Goal: Task Accomplishment & Management: Complete application form

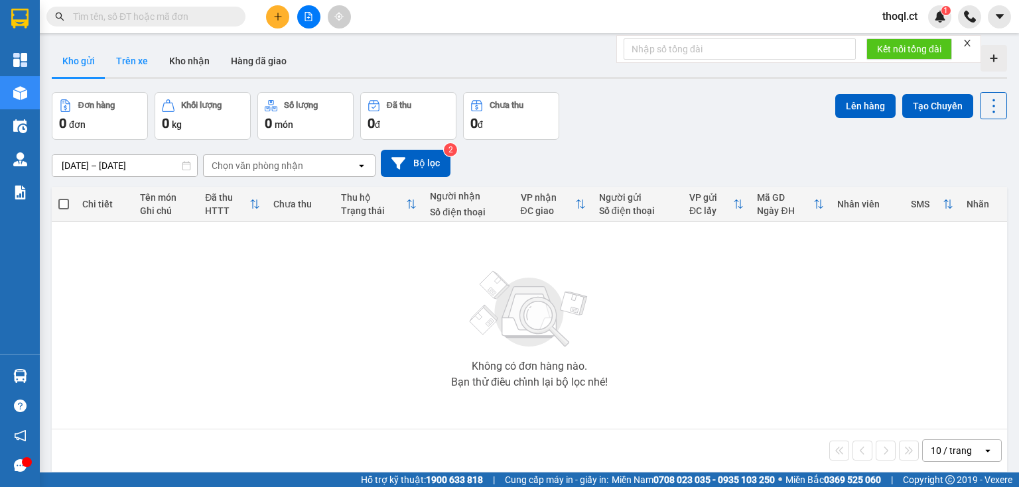
click at [147, 62] on button "Trên xe" at bounding box center [131, 61] width 53 height 32
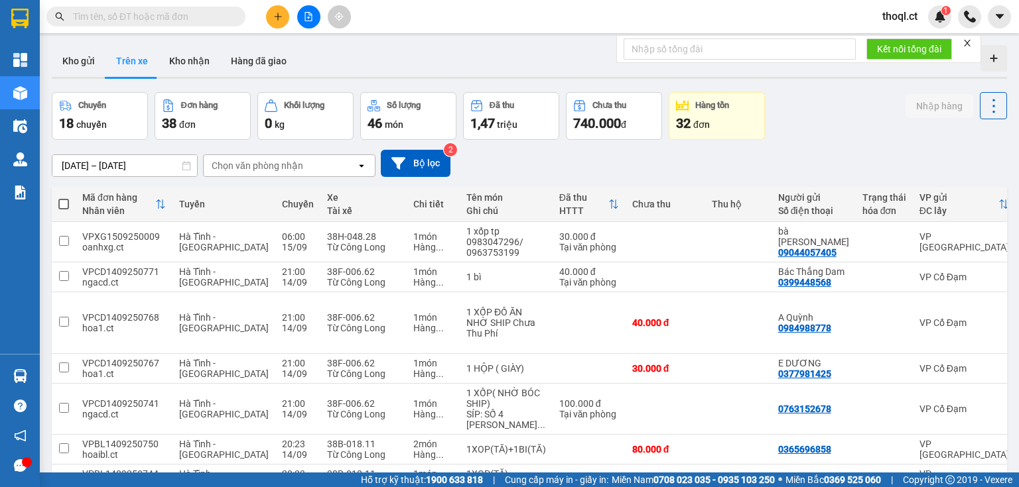
click at [260, 167] on div "Chọn văn phòng nhận" at bounding box center [258, 165] width 92 height 13
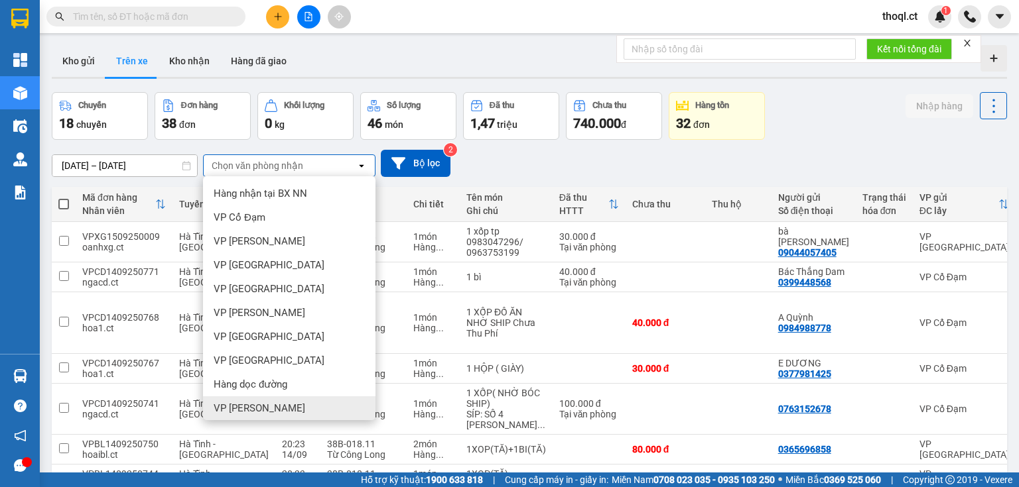
click at [251, 405] on span "VP [PERSON_NAME]" at bounding box center [260, 408] width 92 height 13
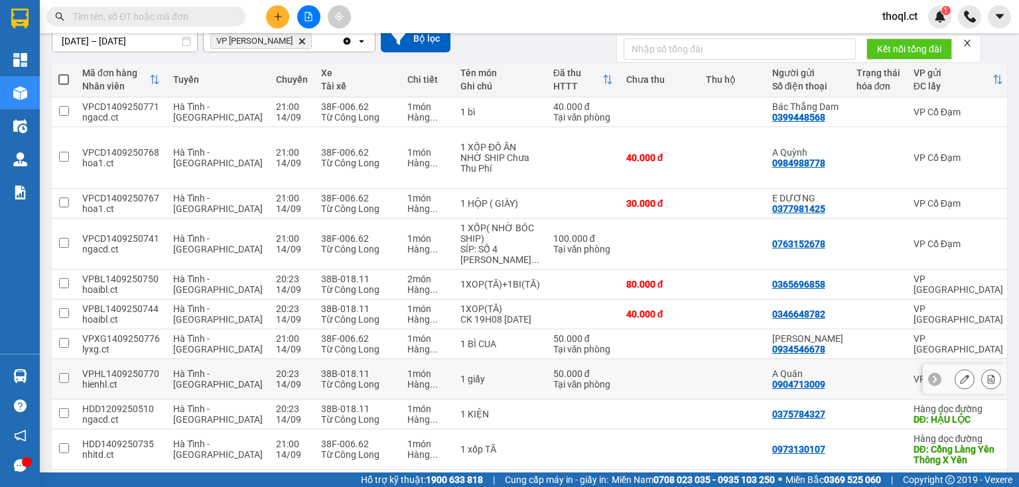
scroll to position [106, 0]
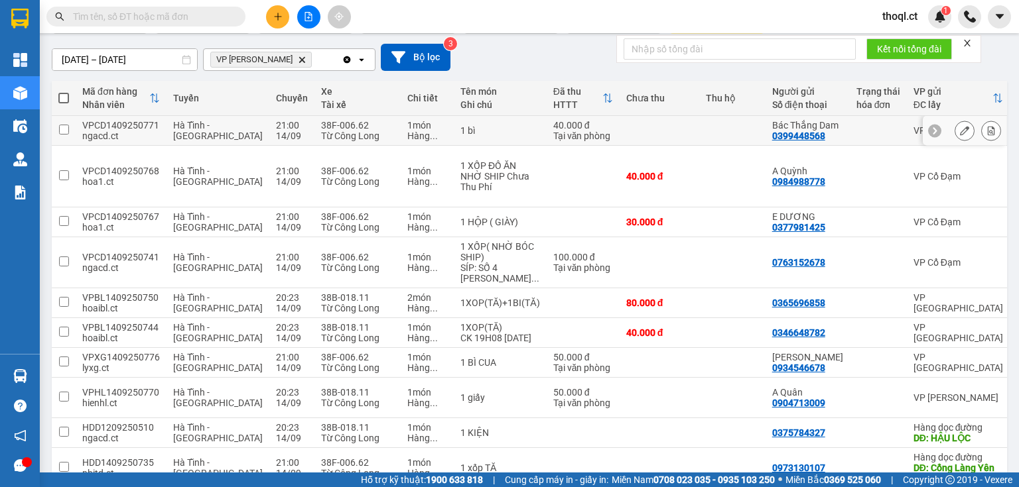
click at [86, 131] on div "VPCD1409250771" at bounding box center [121, 125] width 78 height 11
checkbox input "true"
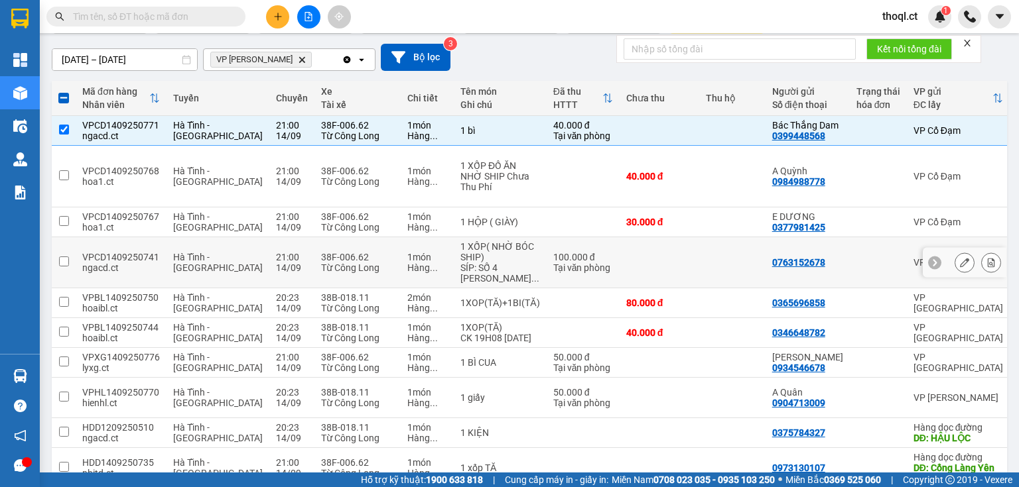
click at [407, 263] on div "Hàng ..." at bounding box center [427, 268] width 40 height 11
checkbox input "true"
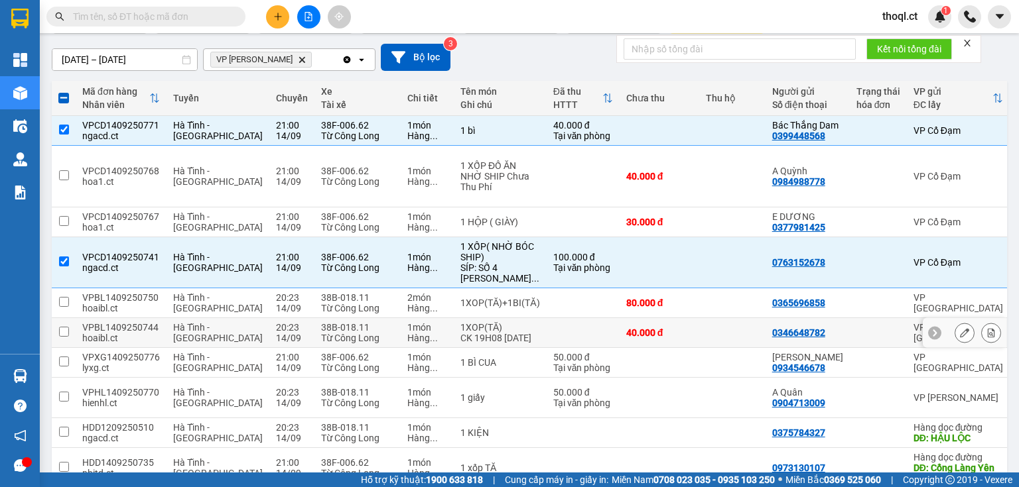
click at [321, 322] on div "38B-018.11" at bounding box center [357, 327] width 73 height 11
checkbox input "true"
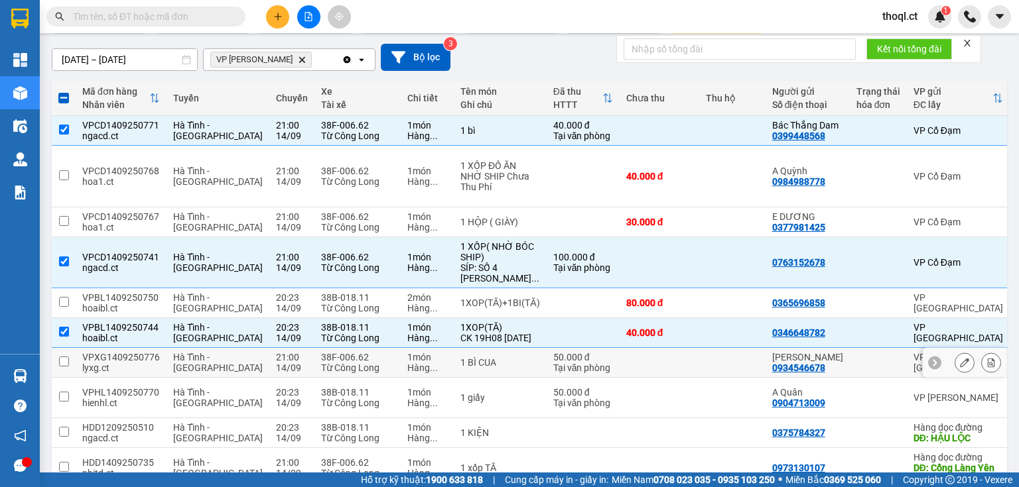
click at [321, 352] on div "38F-006.62" at bounding box center [357, 357] width 73 height 11
checkbox input "true"
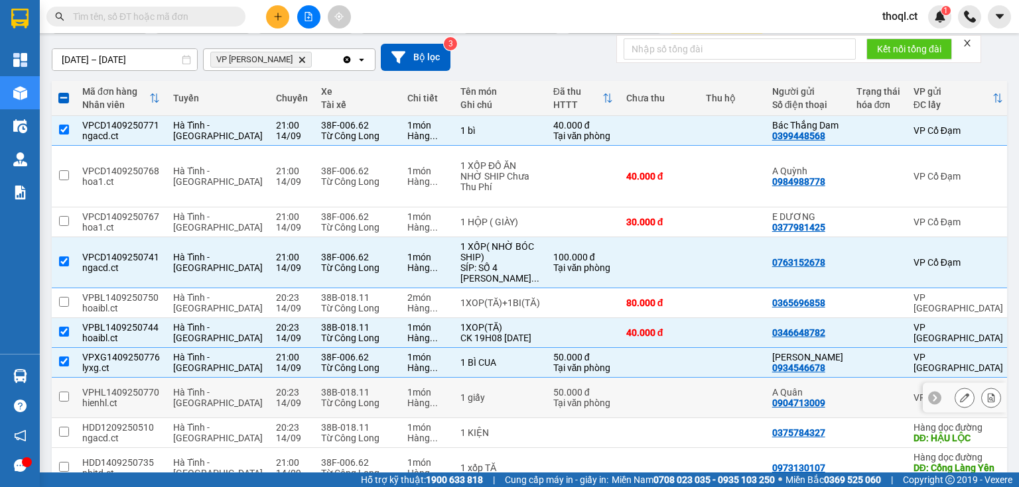
click at [699, 385] on td at bounding box center [732, 398] width 66 height 40
checkbox input "true"
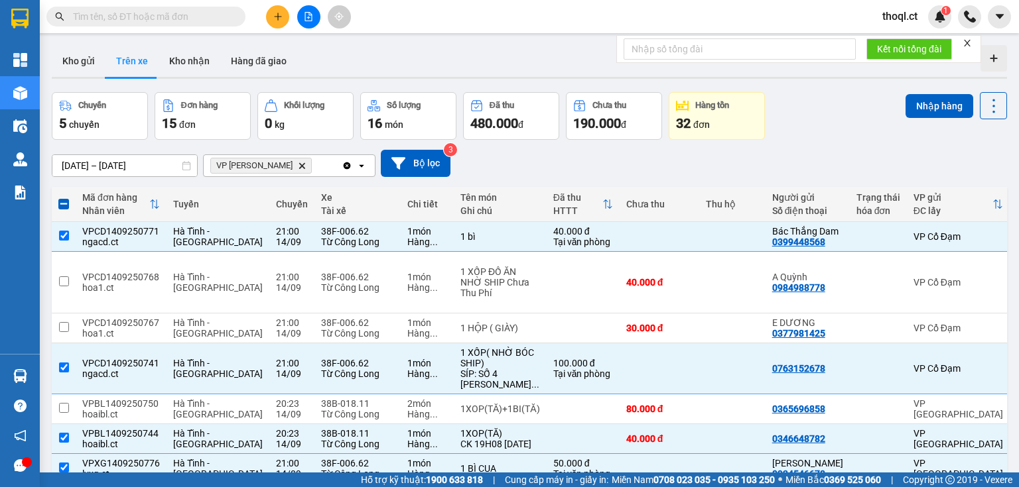
scroll to position [0, 0]
click at [935, 101] on button "Nhập hàng" at bounding box center [939, 106] width 68 height 24
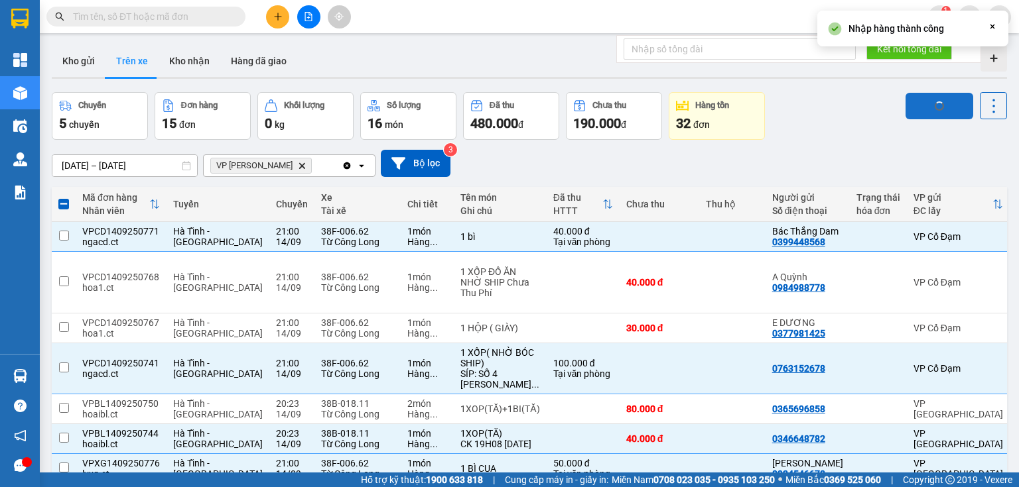
checkbox input "false"
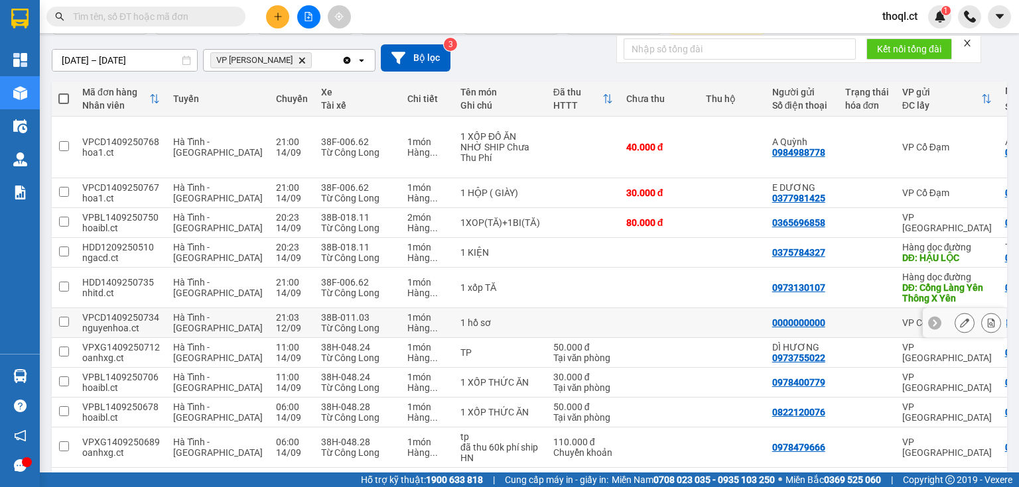
scroll to position [106, 0]
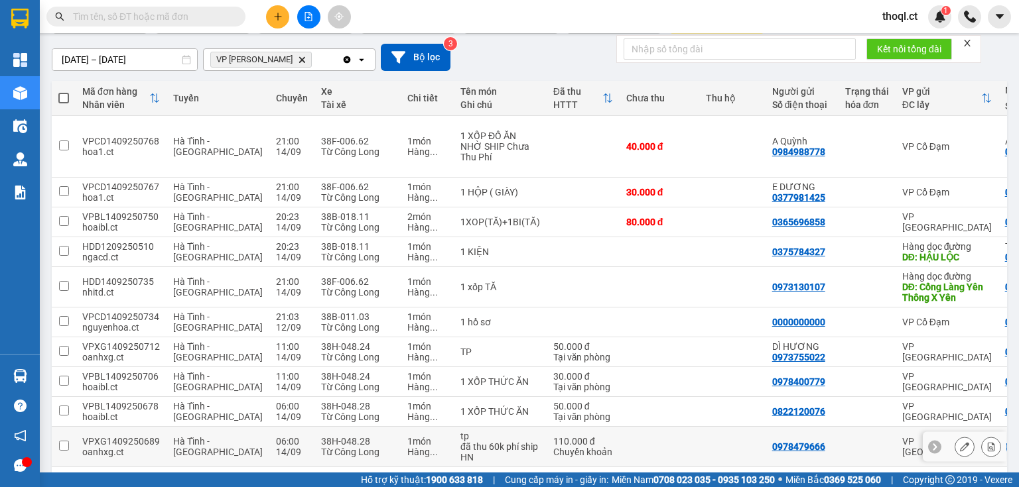
click at [74, 427] on td at bounding box center [64, 447] width 24 height 40
checkbox input "true"
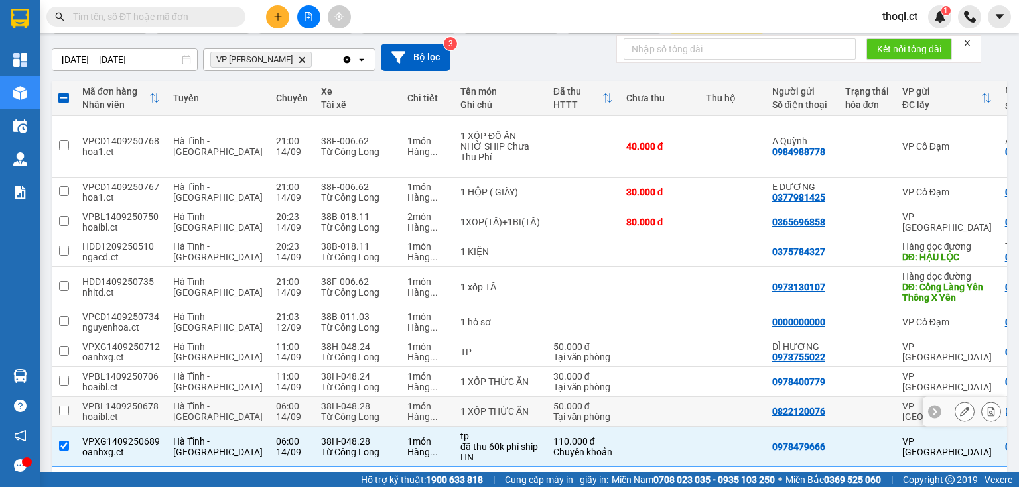
click at [153, 401] on div "VPBL1409250678" at bounding box center [121, 406] width 78 height 11
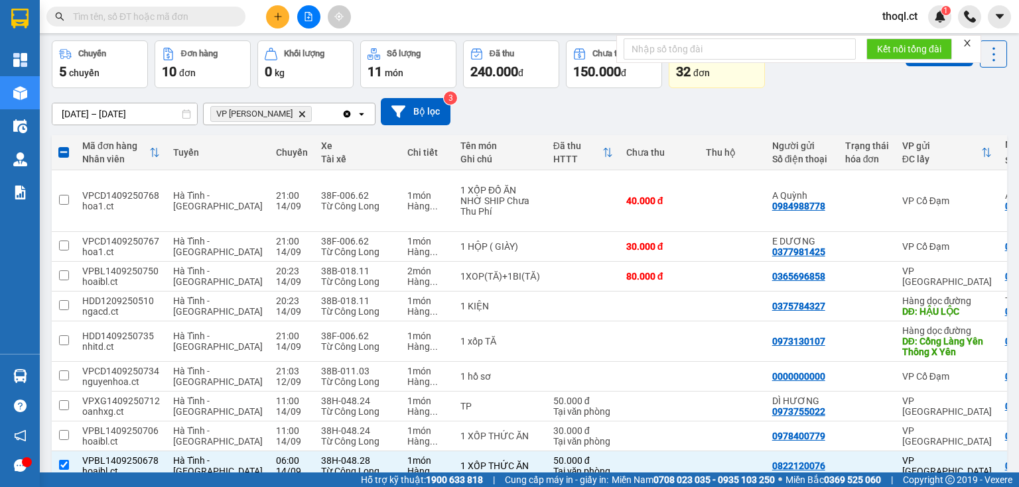
scroll to position [0, 0]
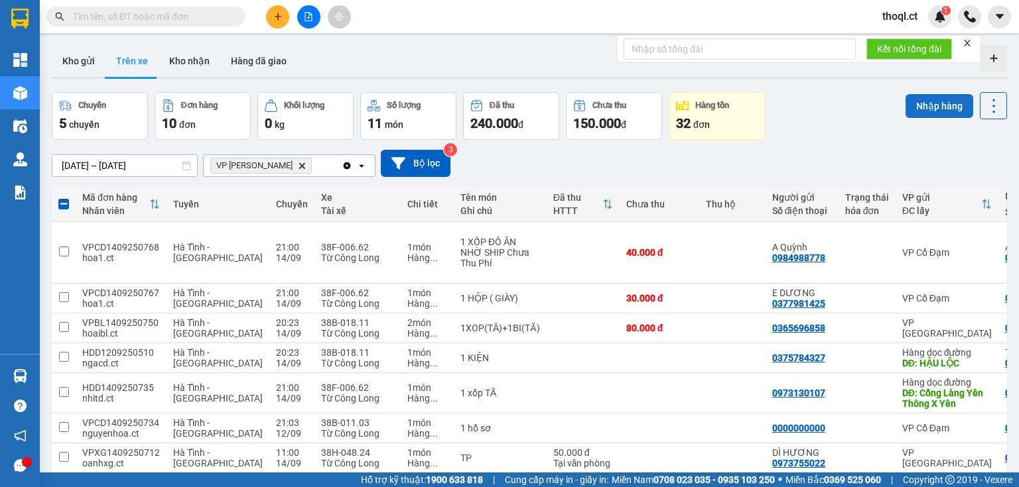
click at [920, 111] on button "Nhập hàng" at bounding box center [939, 106] width 68 height 24
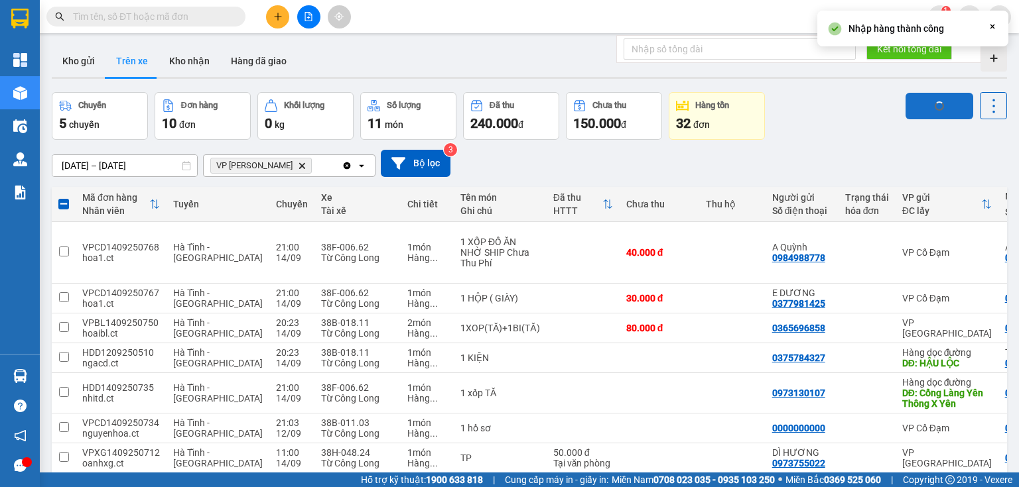
checkbox input "false"
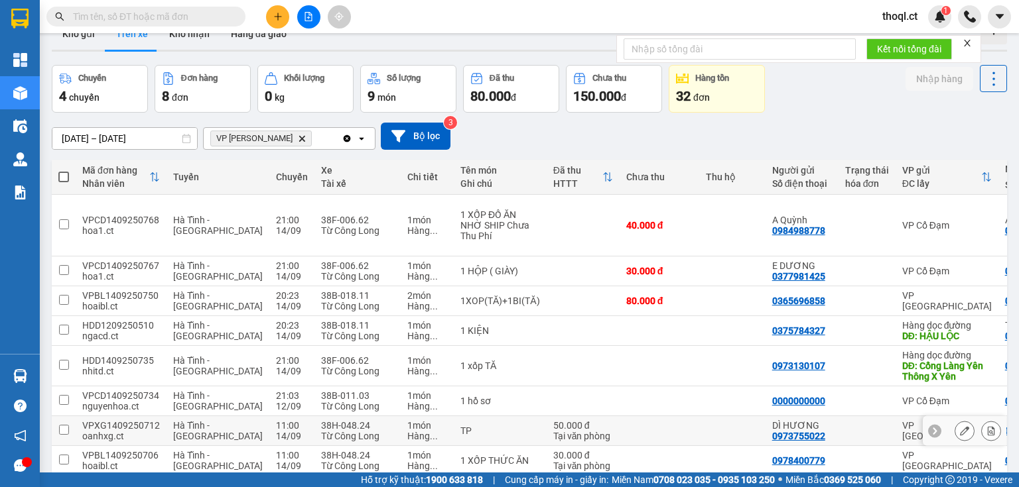
scroll to position [66, 0]
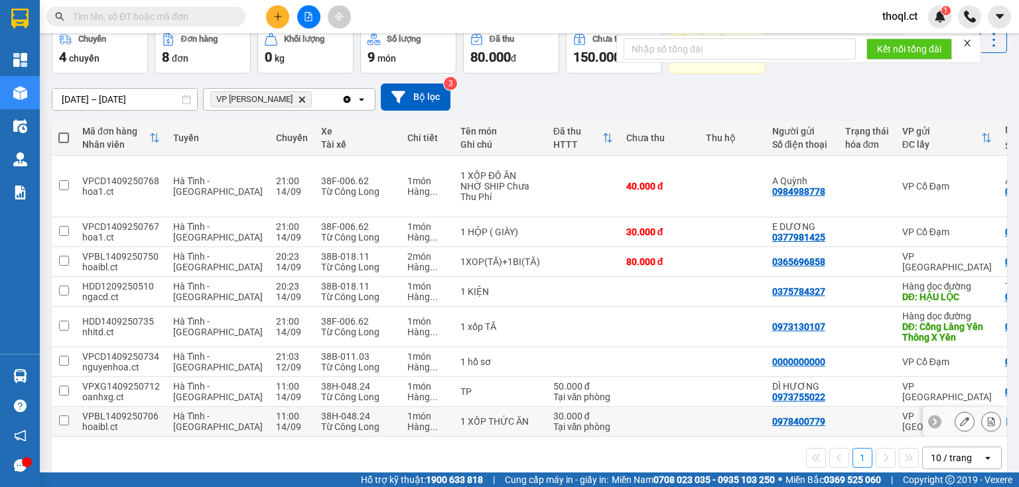
click at [460, 416] on div "1 XỐP THỨC ĂN" at bounding box center [500, 421] width 80 height 11
checkbox input "true"
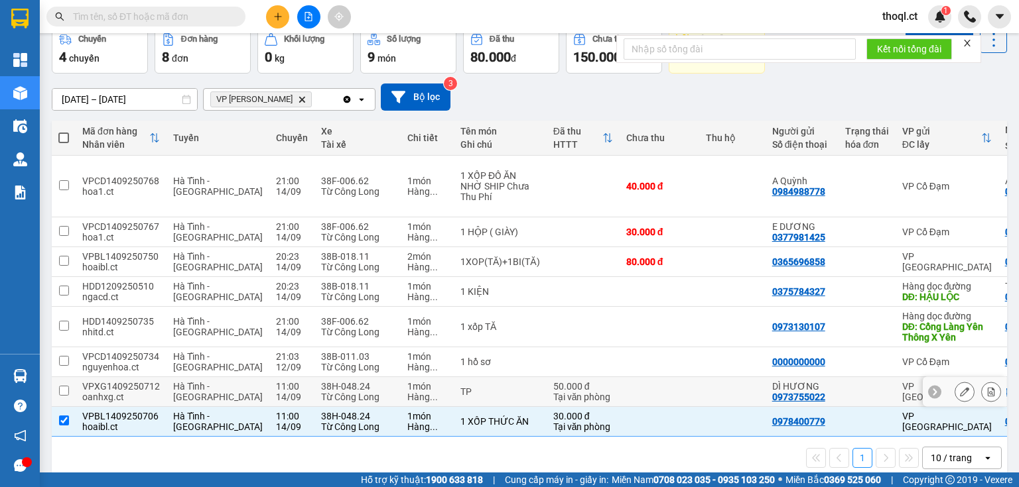
click at [460, 387] on div "TP" at bounding box center [500, 392] width 80 height 11
checkbox input "true"
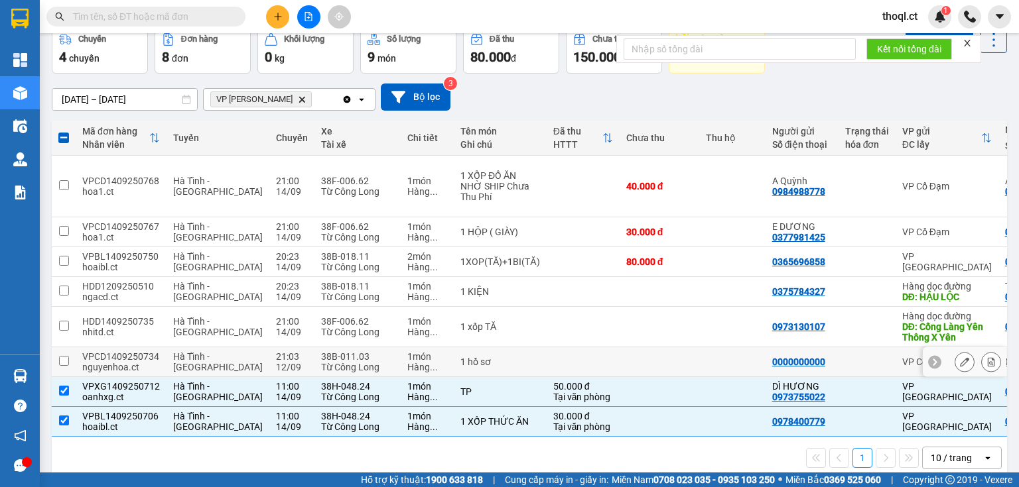
drag, startPoint x: 475, startPoint y: 342, endPoint x: 411, endPoint y: 333, distance: 64.3
click at [411, 348] on tr "VPCD1409250734 [PERSON_NAME].ct [GEOGRAPHIC_DATA] - [GEOGRAPHIC_DATA] 21:03 [DA…" at bounding box center [639, 363] width 1174 height 30
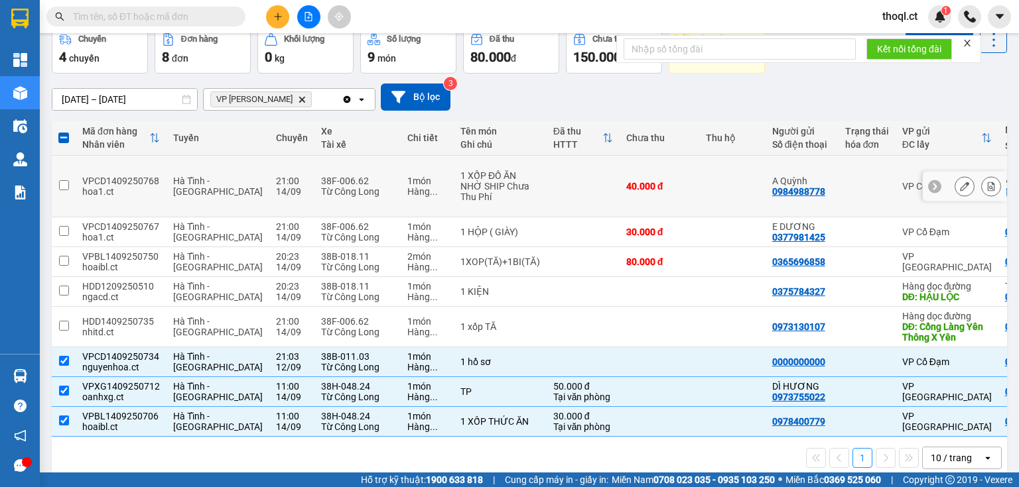
scroll to position [0, 0]
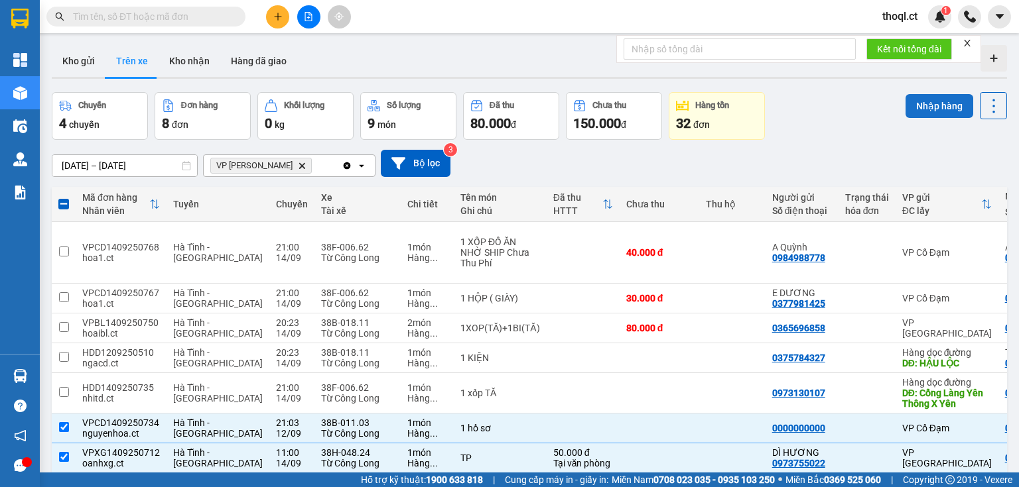
click at [932, 106] on button "Nhập hàng" at bounding box center [939, 106] width 68 height 24
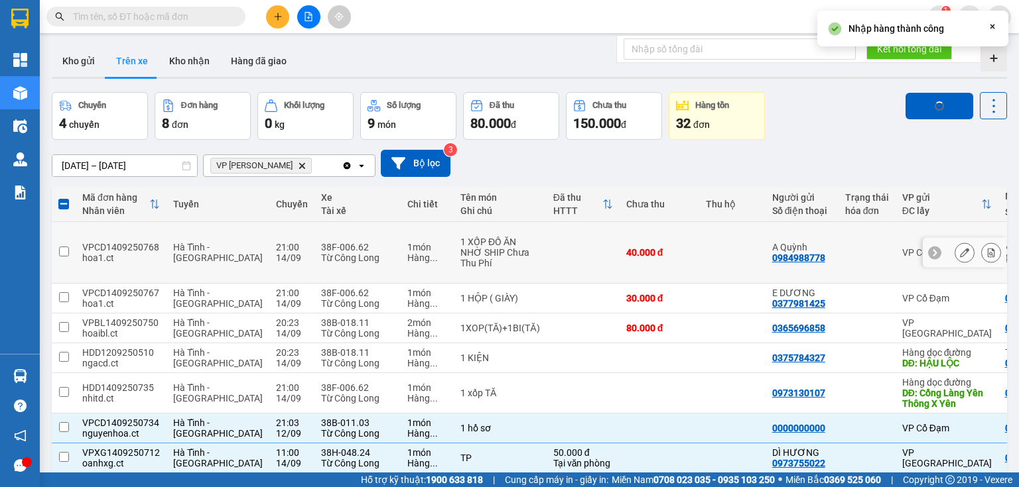
checkbox input "false"
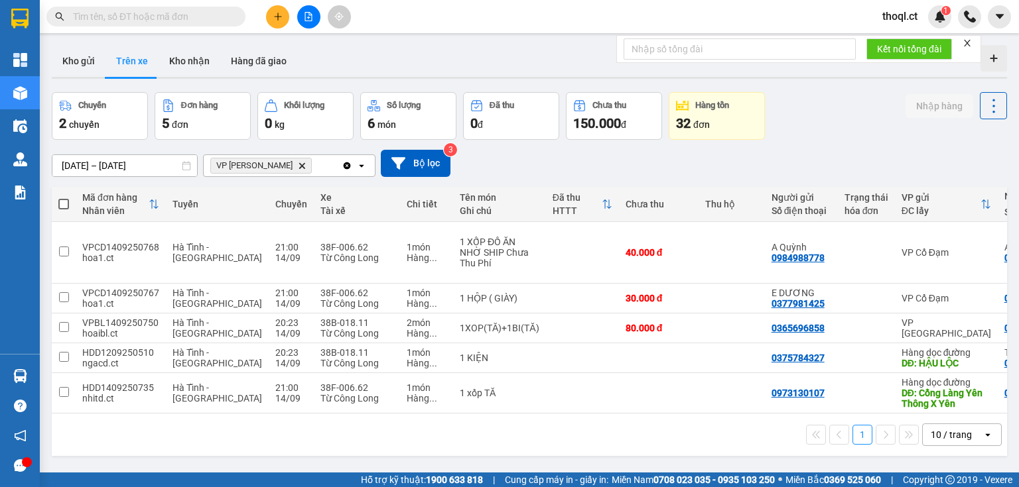
scroll to position [0, 168]
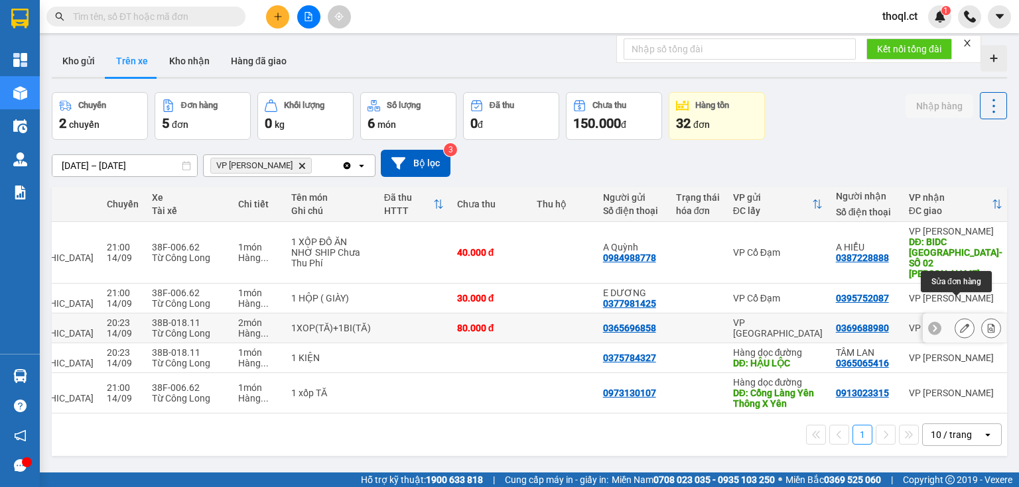
click at [955, 317] on button at bounding box center [964, 328] width 19 height 23
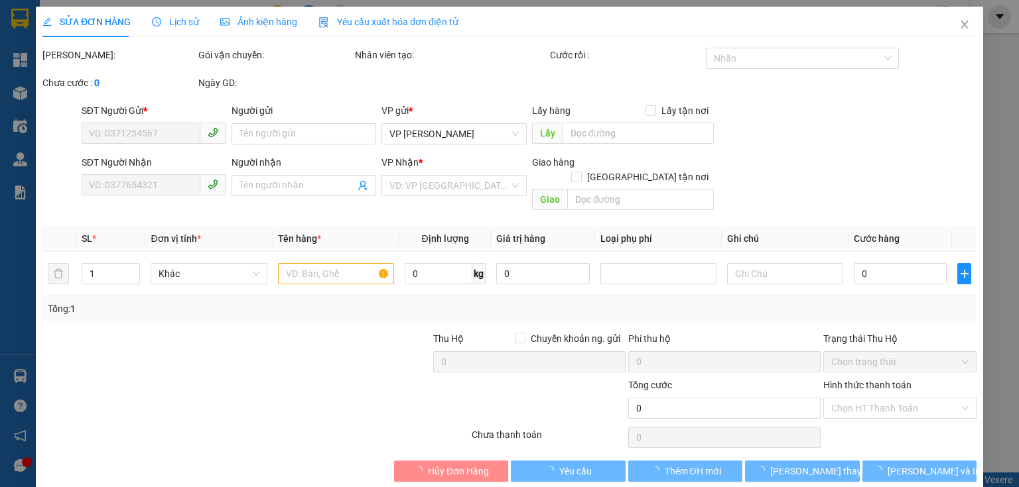
type input "0365696858"
type input "0369688980"
type input "80.000"
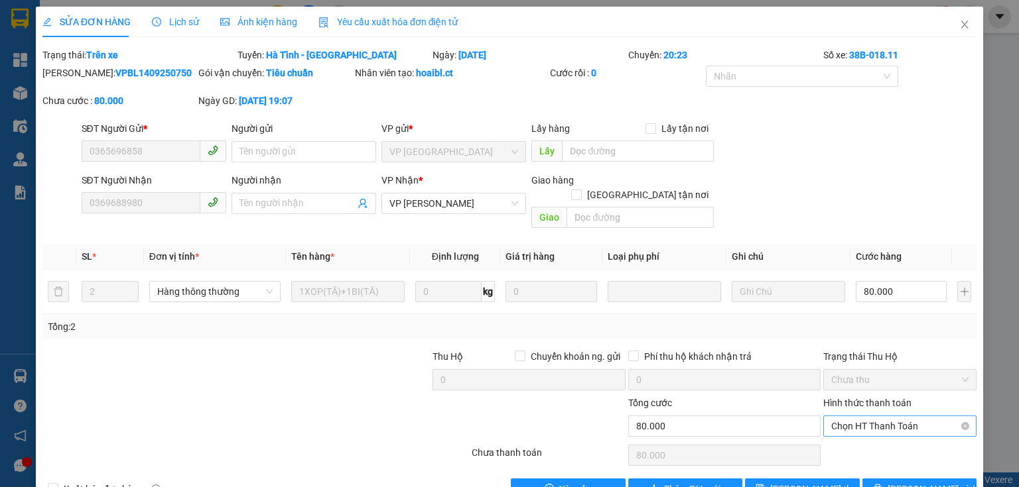
click at [857, 416] on span "Chọn HT Thanh Toán" at bounding box center [899, 426] width 137 height 20
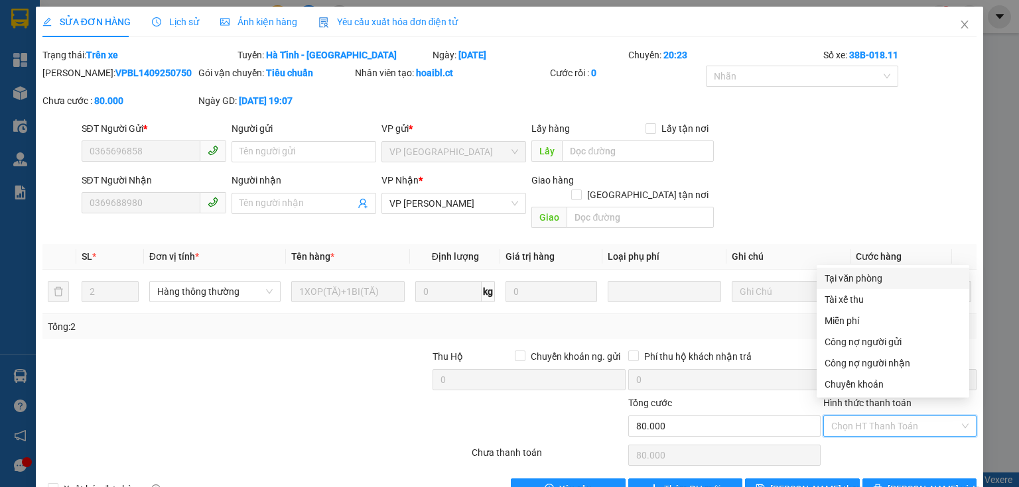
click at [861, 279] on div "Tại văn phòng" at bounding box center [892, 278] width 137 height 15
type input "0"
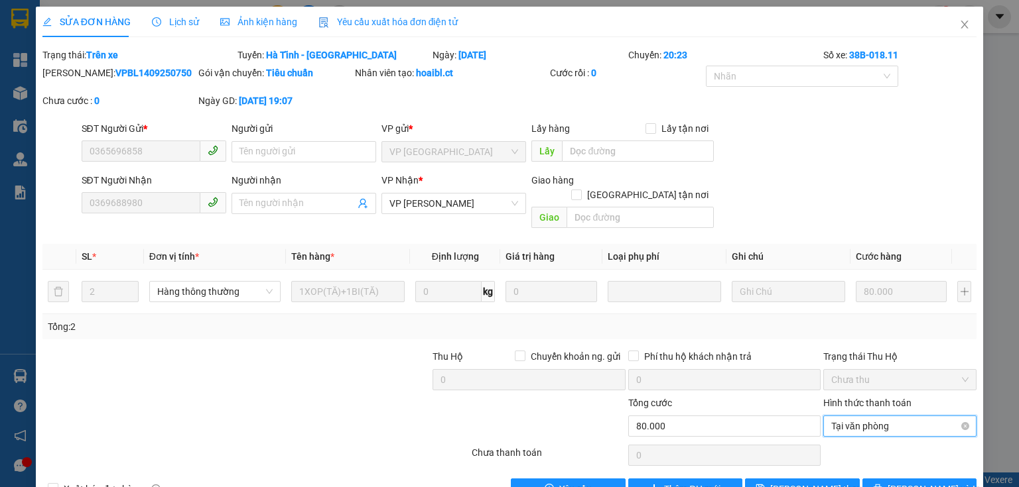
click at [891, 416] on span "Tại văn phòng" at bounding box center [899, 426] width 137 height 20
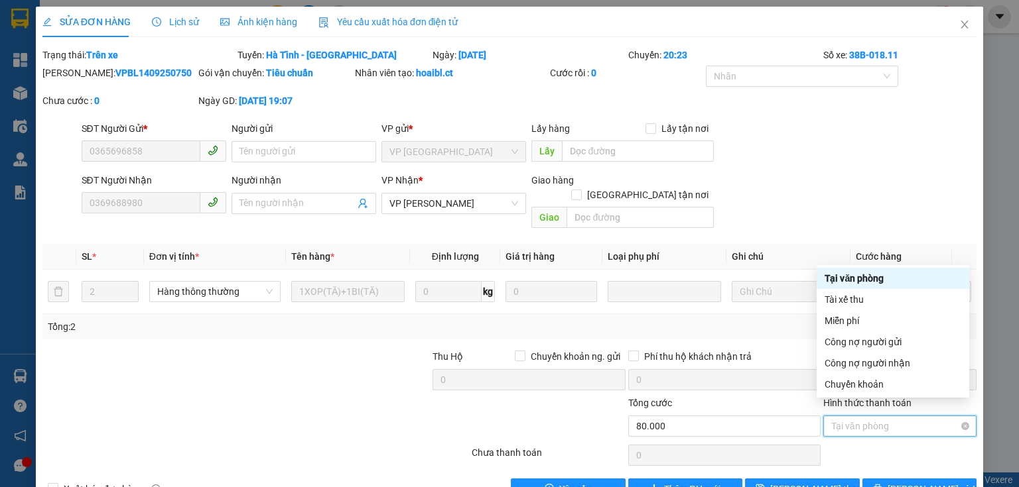
click at [891, 416] on span "Tại văn phòng" at bounding box center [899, 426] width 137 height 20
click at [959, 21] on icon "close" at bounding box center [964, 24] width 11 height 11
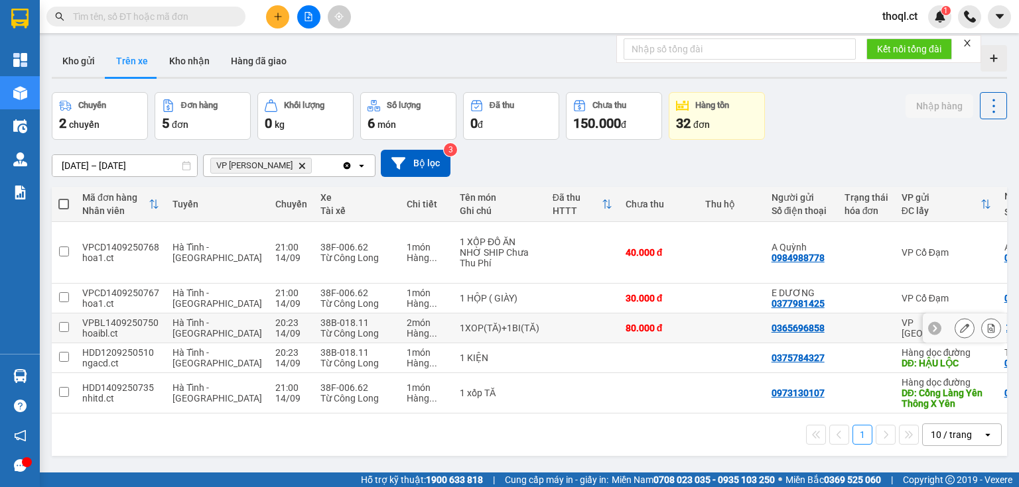
click at [68, 322] on input "checkbox" at bounding box center [64, 327] width 10 height 10
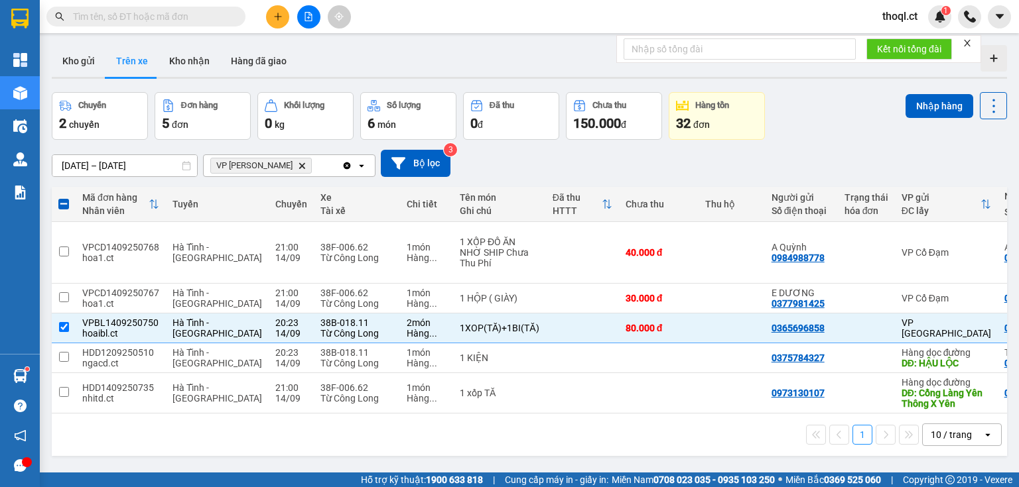
click at [933, 93] on div "Nhập hàng" at bounding box center [955, 105] width 101 height 27
click at [930, 101] on button "Nhập hàng" at bounding box center [939, 106] width 68 height 24
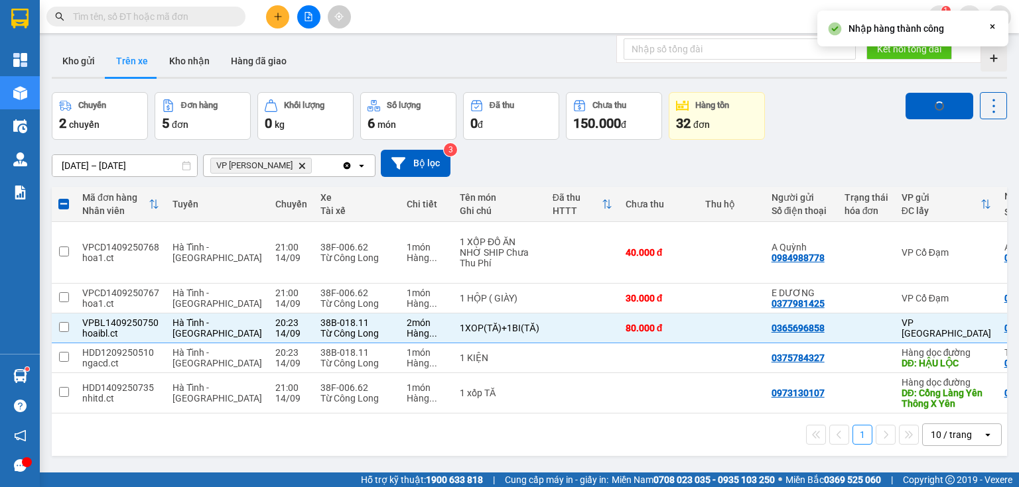
checkbox input "false"
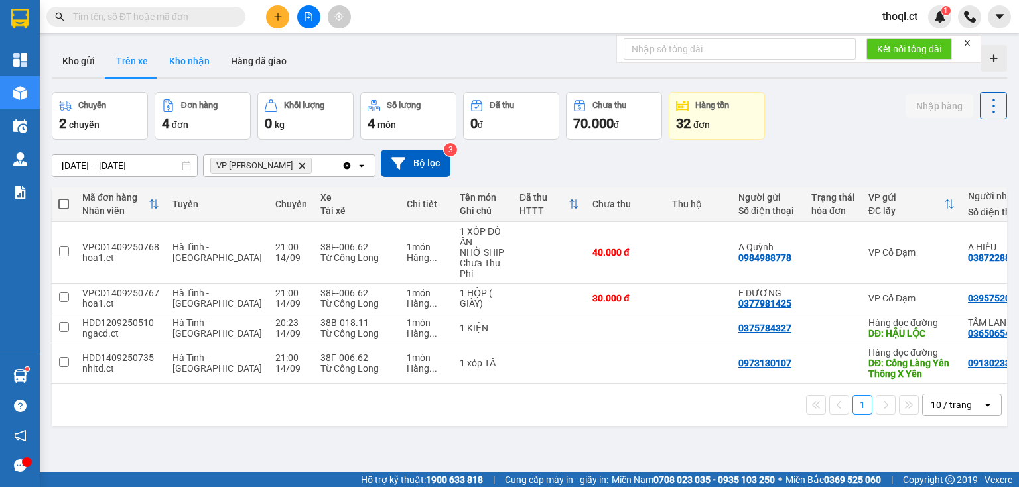
click at [172, 60] on button "Kho nhận" at bounding box center [190, 61] width 62 height 32
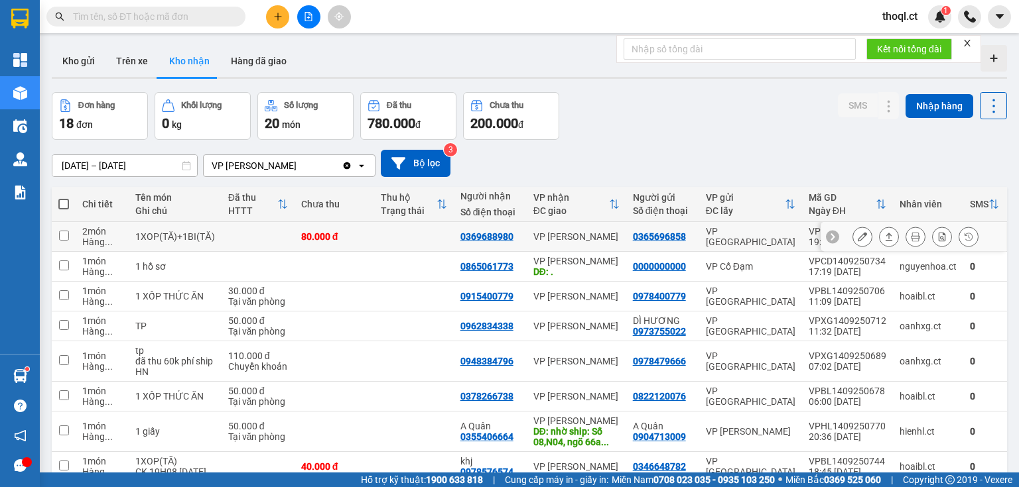
click at [858, 235] on icon at bounding box center [862, 236] width 9 height 9
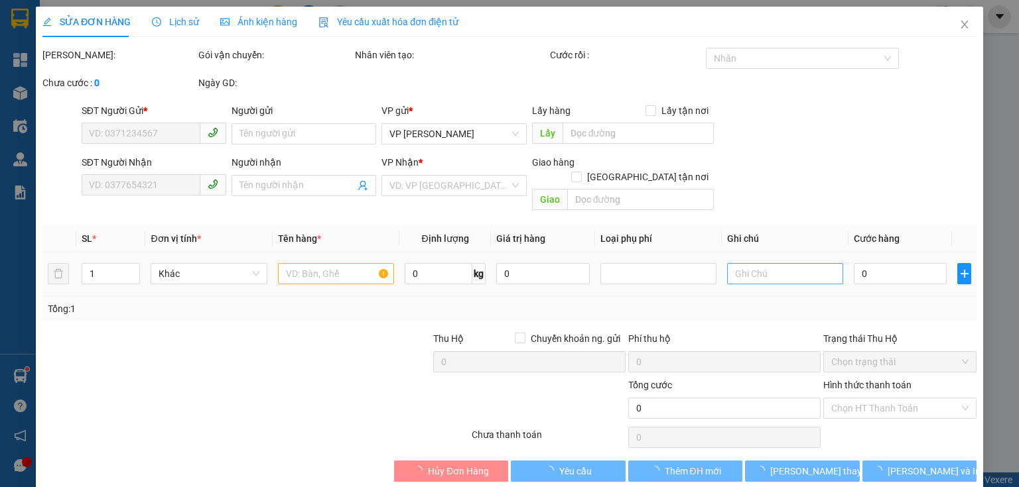
type input "0365696858"
type input "0369688980"
type input "80.000"
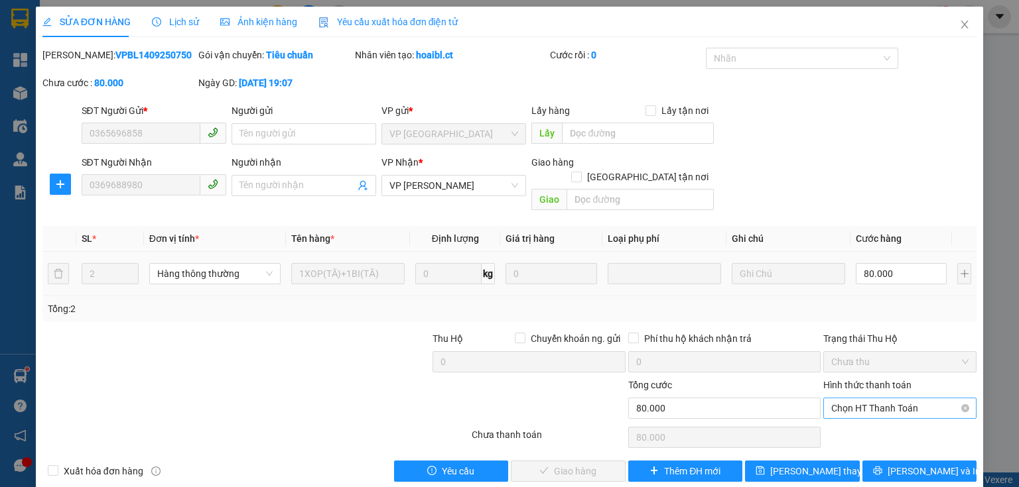
click at [862, 399] on span "Chọn HT Thanh Toán" at bounding box center [899, 409] width 137 height 20
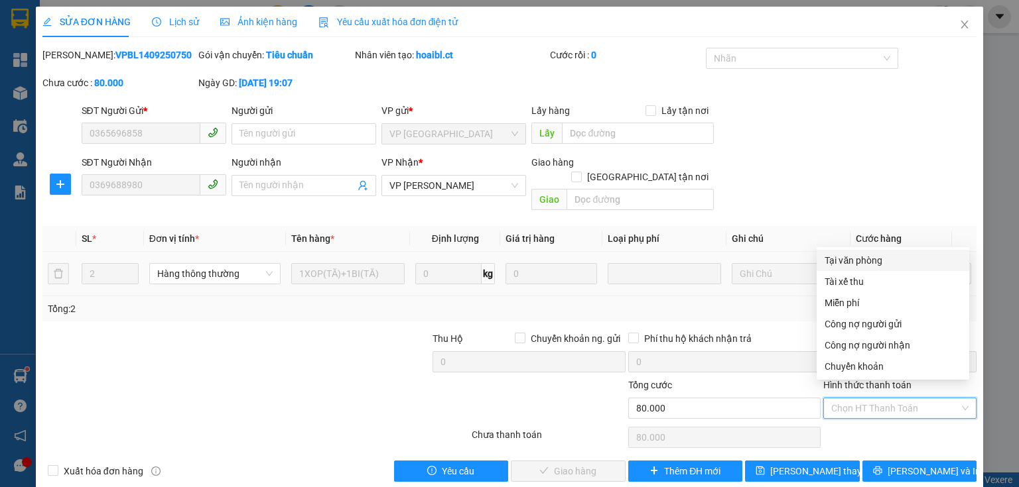
click at [873, 264] on div "Tại văn phòng" at bounding box center [892, 260] width 137 height 15
type input "0"
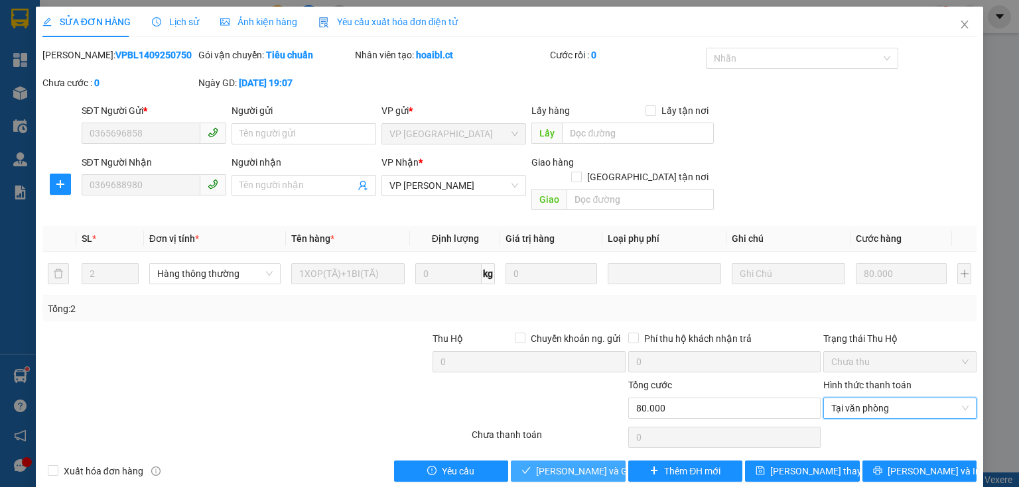
click at [574, 464] on span "[PERSON_NAME] và Giao hàng" at bounding box center [599, 471] width 127 height 15
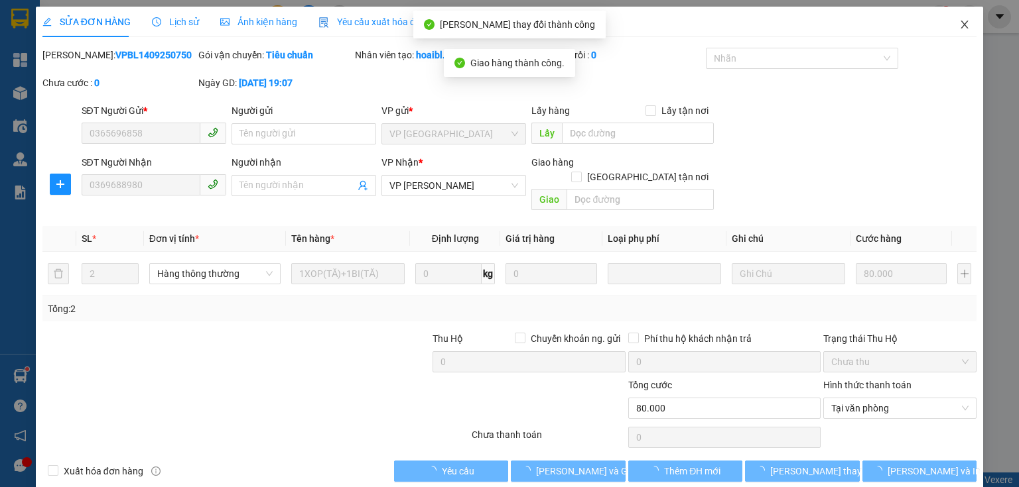
click at [961, 26] on icon "close" at bounding box center [964, 25] width 7 height 8
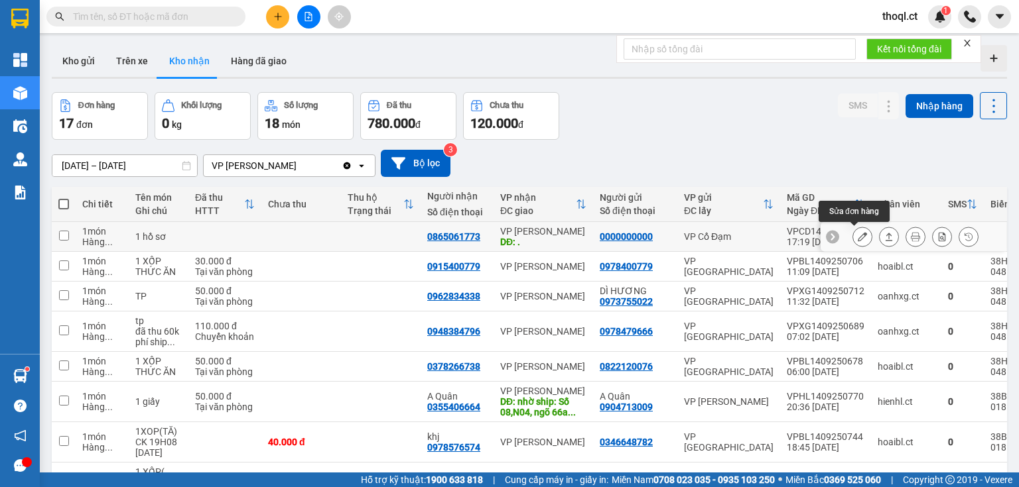
click at [858, 232] on icon at bounding box center [862, 236] width 9 height 9
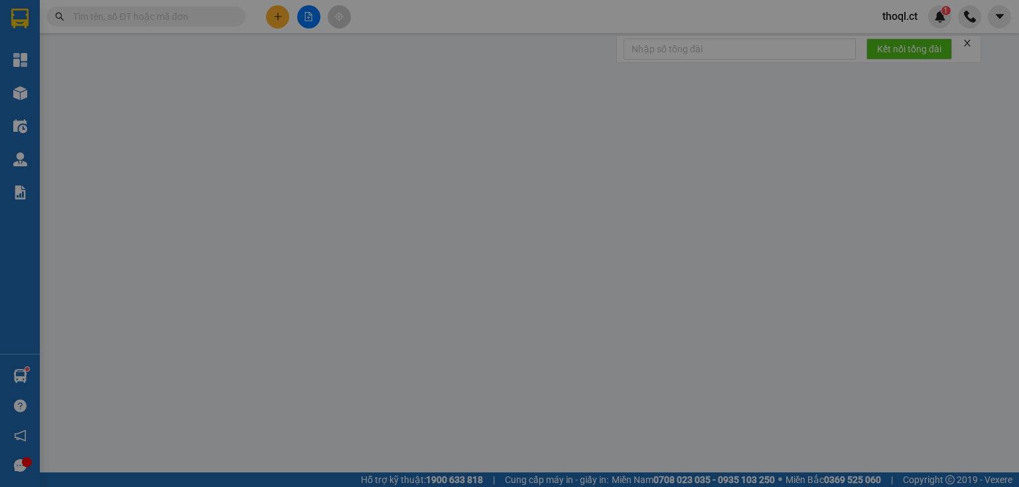
type input "0000000000"
type input "0865061773"
type input "."
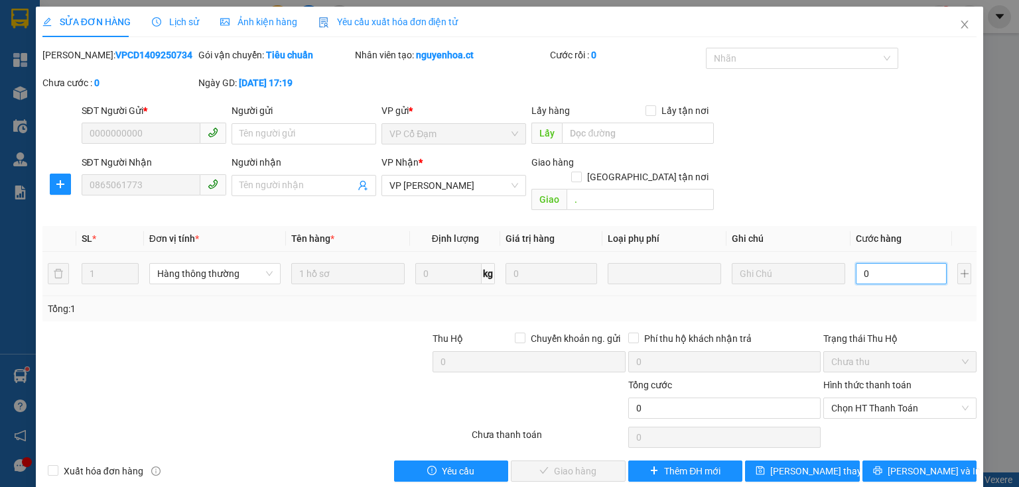
click at [865, 263] on input "0" at bounding box center [901, 273] width 91 height 21
type input "3"
type input "30"
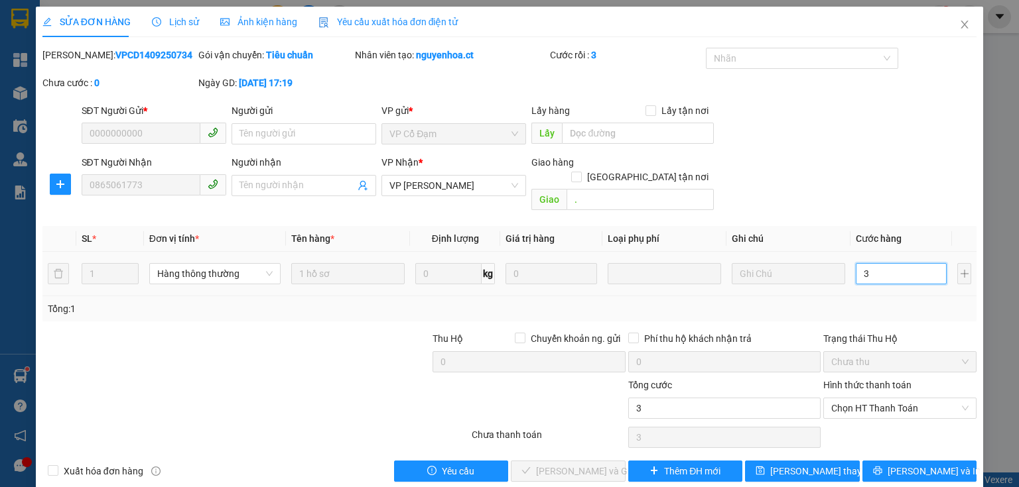
type input "30"
click at [864, 399] on span "Chọn HT Thanh Toán" at bounding box center [899, 409] width 137 height 20
type input "30"
type input "30.000"
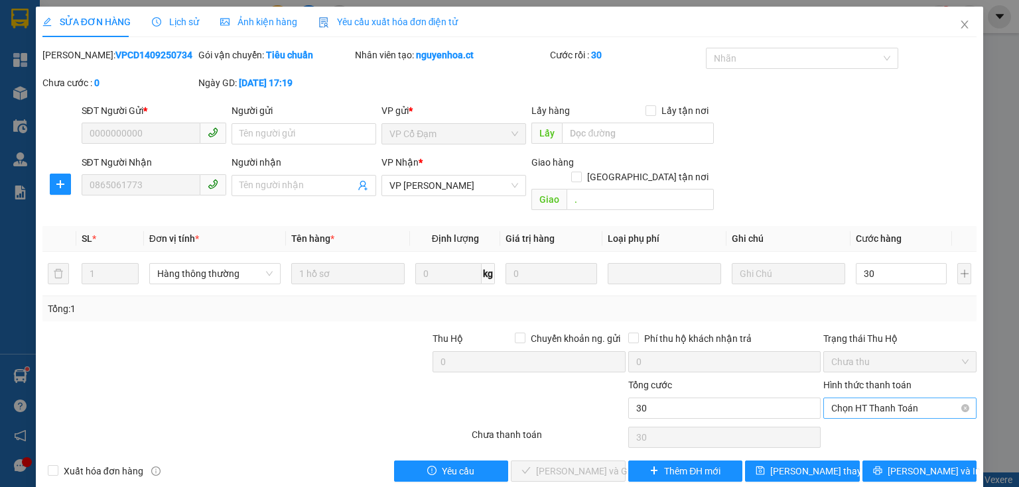
type input "30.000"
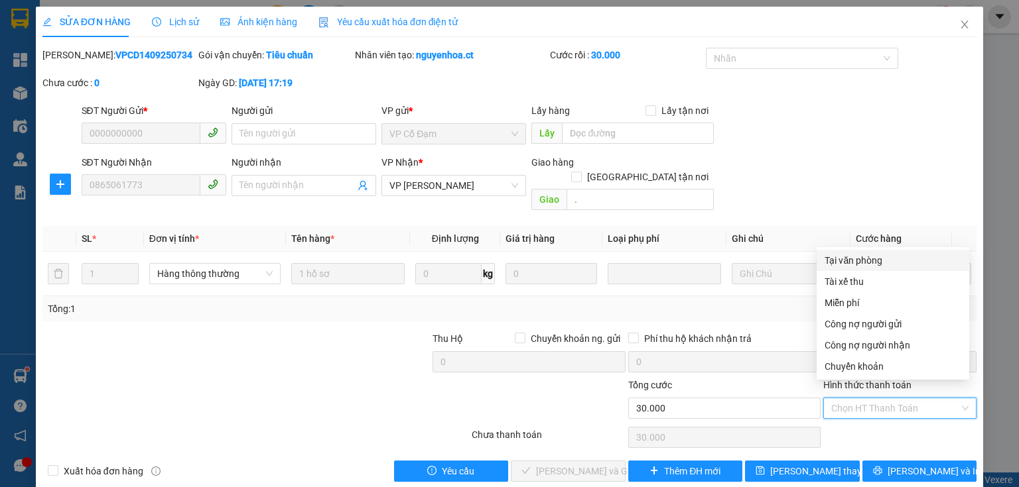
click at [854, 261] on div "Tại văn phòng" at bounding box center [892, 260] width 137 height 15
type input "0"
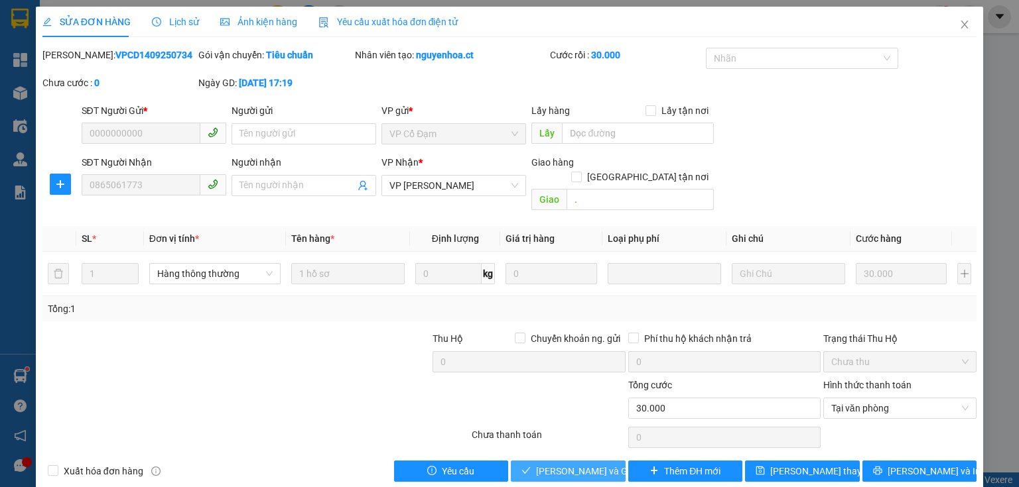
click at [543, 464] on span "[PERSON_NAME] và Giao hàng" at bounding box center [599, 471] width 127 height 15
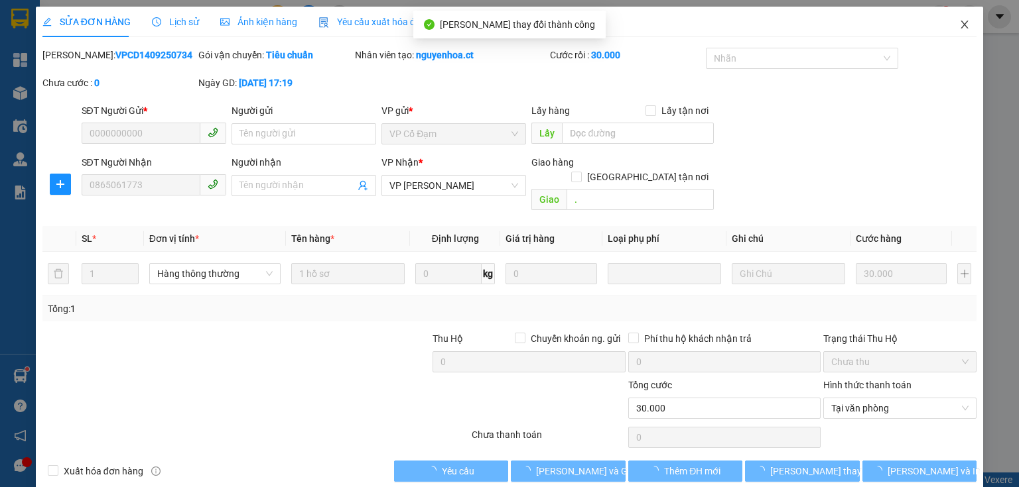
click at [959, 21] on icon "close" at bounding box center [964, 24] width 11 height 11
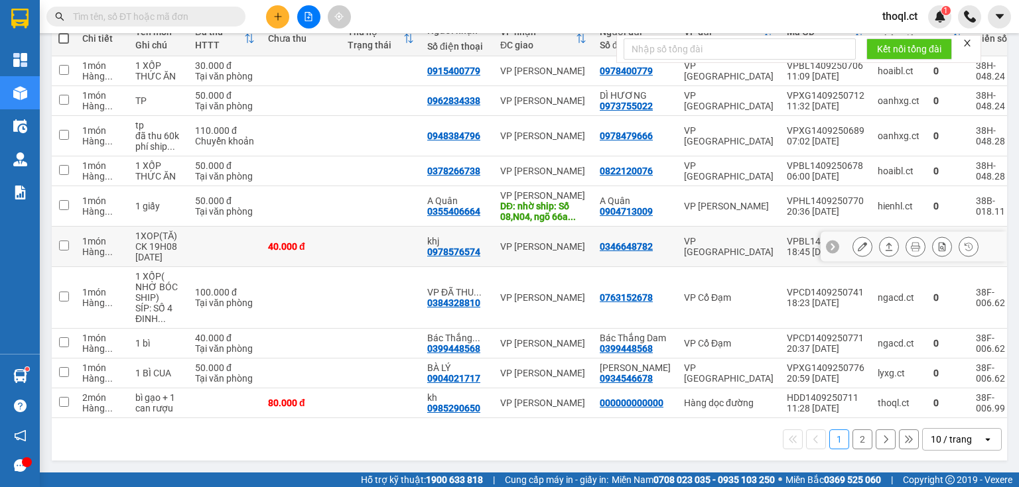
scroll to position [179, 0]
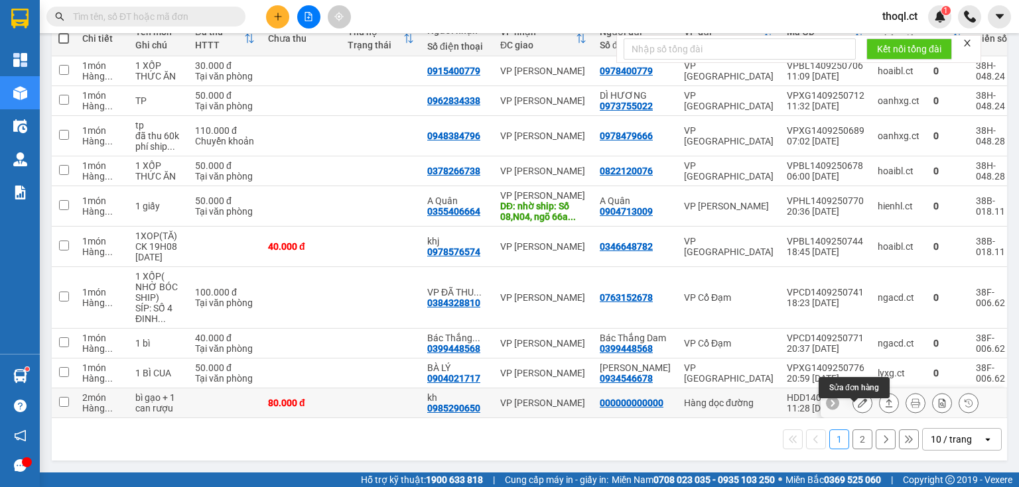
click at [858, 399] on icon at bounding box center [862, 403] width 9 height 9
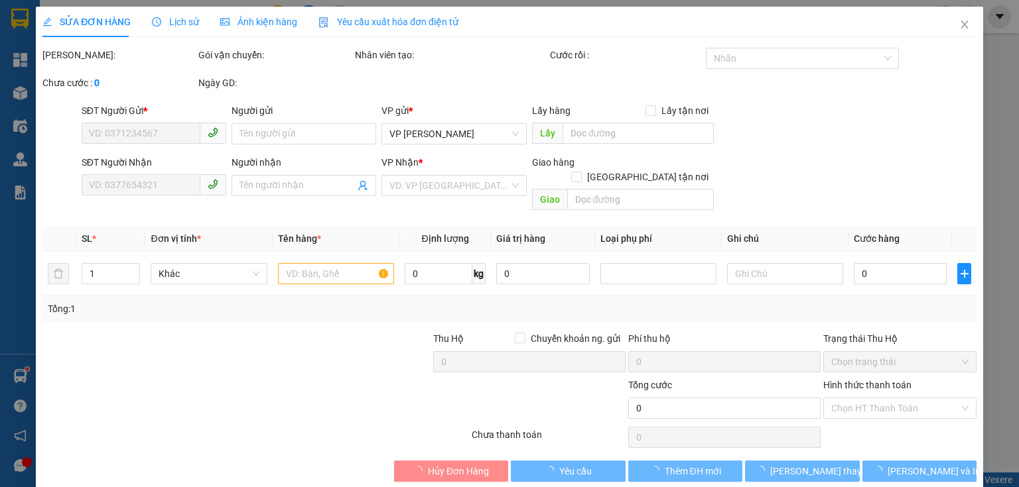
type input "000000000000"
type input "0985290650"
type input "kh"
type input "80.000"
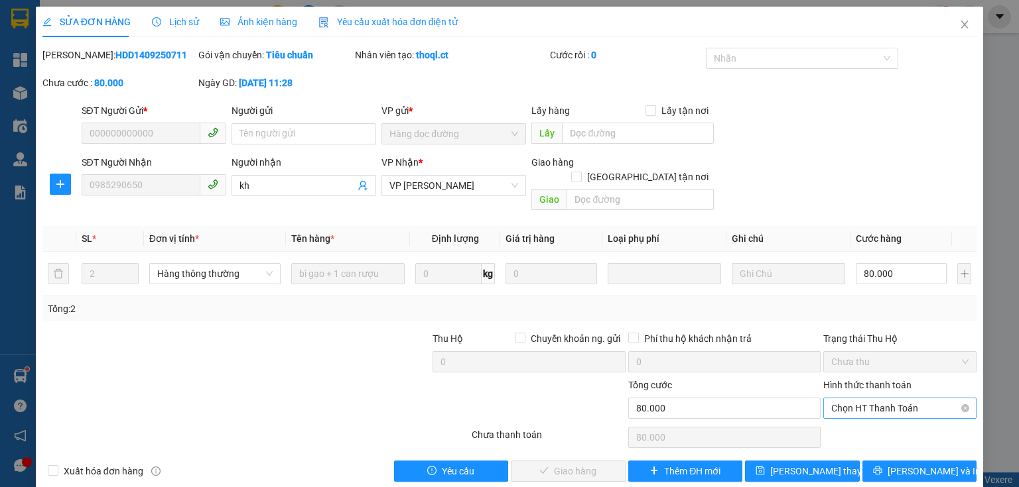
click at [876, 399] on span "Chọn HT Thanh Toán" at bounding box center [899, 409] width 137 height 20
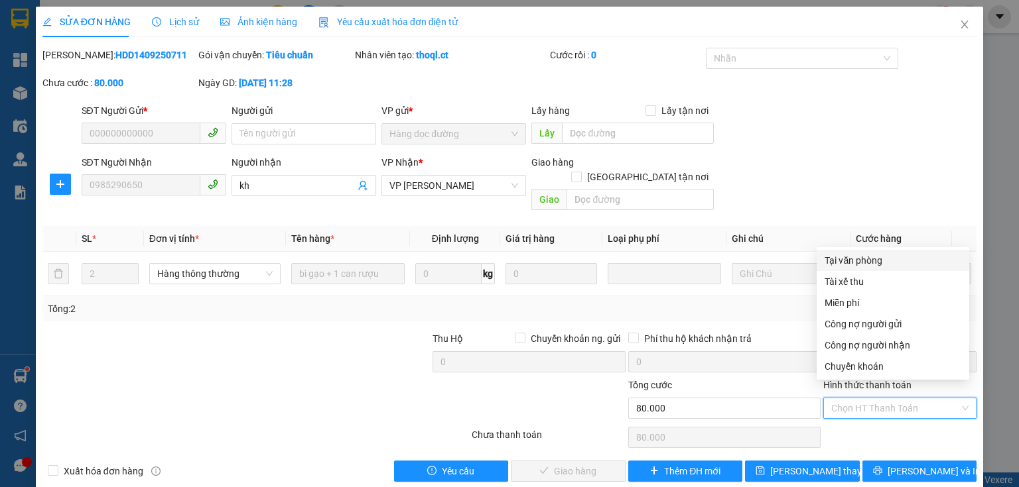
click at [871, 263] on div "Tại văn phòng" at bounding box center [892, 260] width 137 height 15
type input "0"
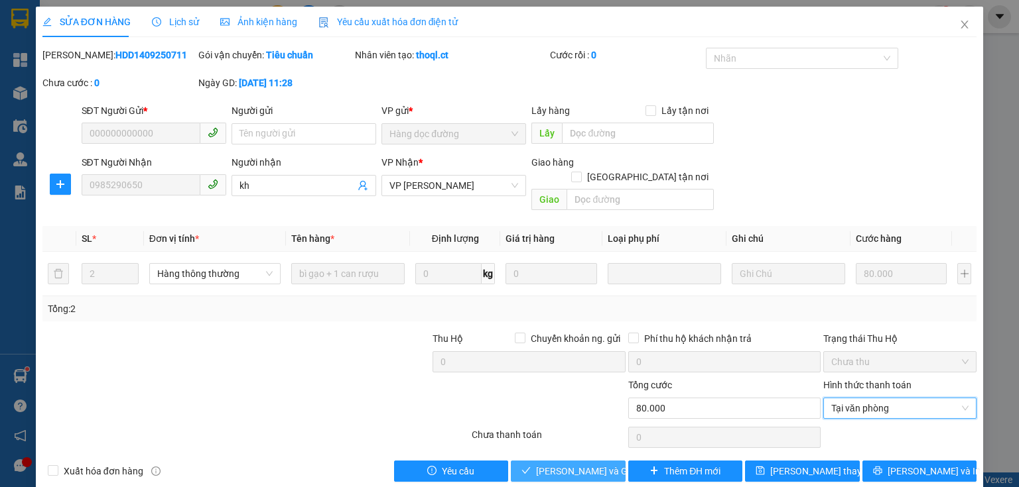
click at [582, 464] on span "[PERSON_NAME] và Giao hàng" at bounding box center [599, 471] width 127 height 15
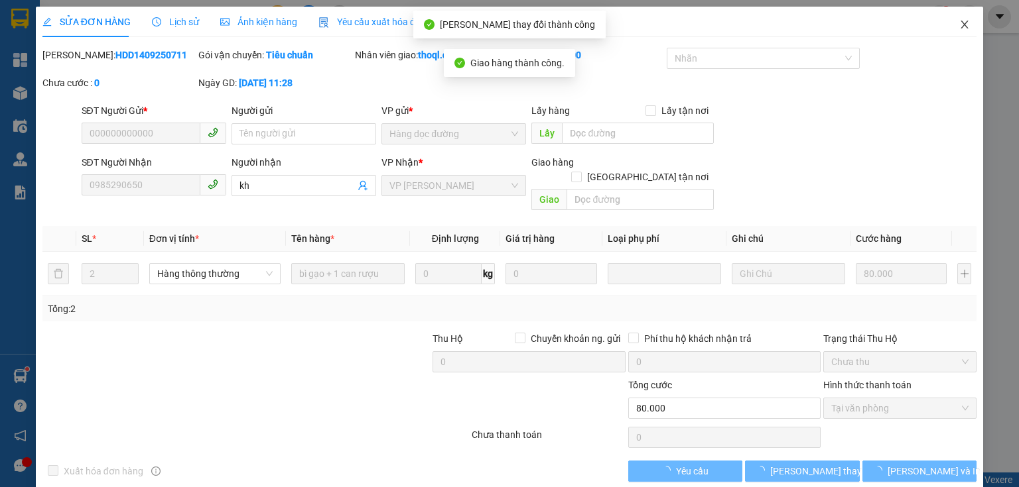
click at [959, 27] on icon "close" at bounding box center [964, 24] width 11 height 11
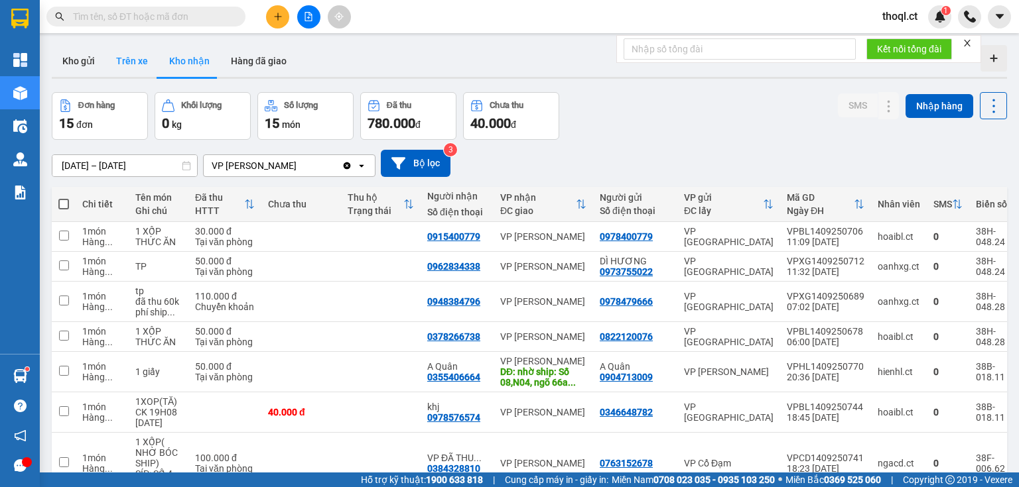
click at [137, 53] on button "Trên xe" at bounding box center [131, 61] width 53 height 32
